Goal: Use online tool/utility: Utilize a website feature to perform a specific function

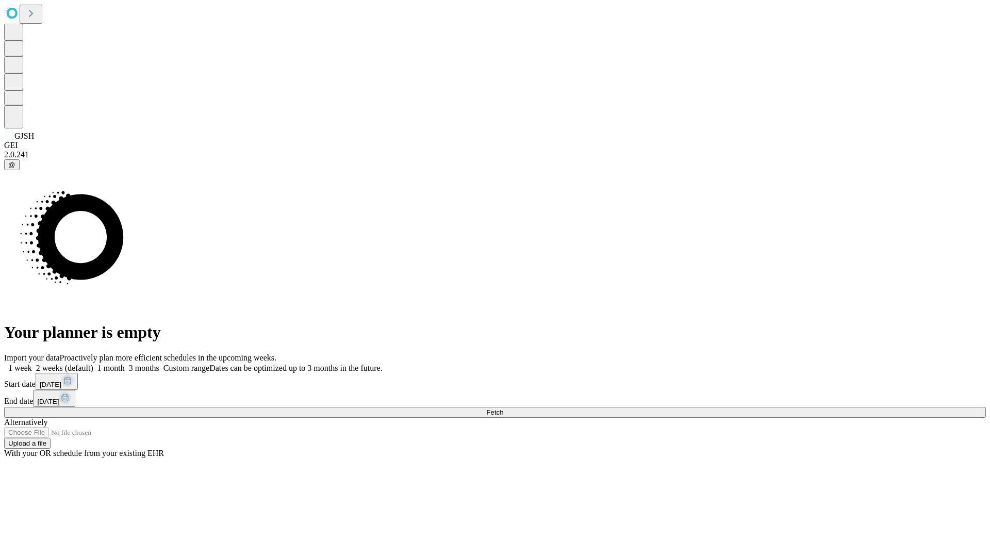
click at [503, 408] on span "Fetch" at bounding box center [494, 412] width 17 height 8
